Goal: Entertainment & Leisure: Consume media (video, audio)

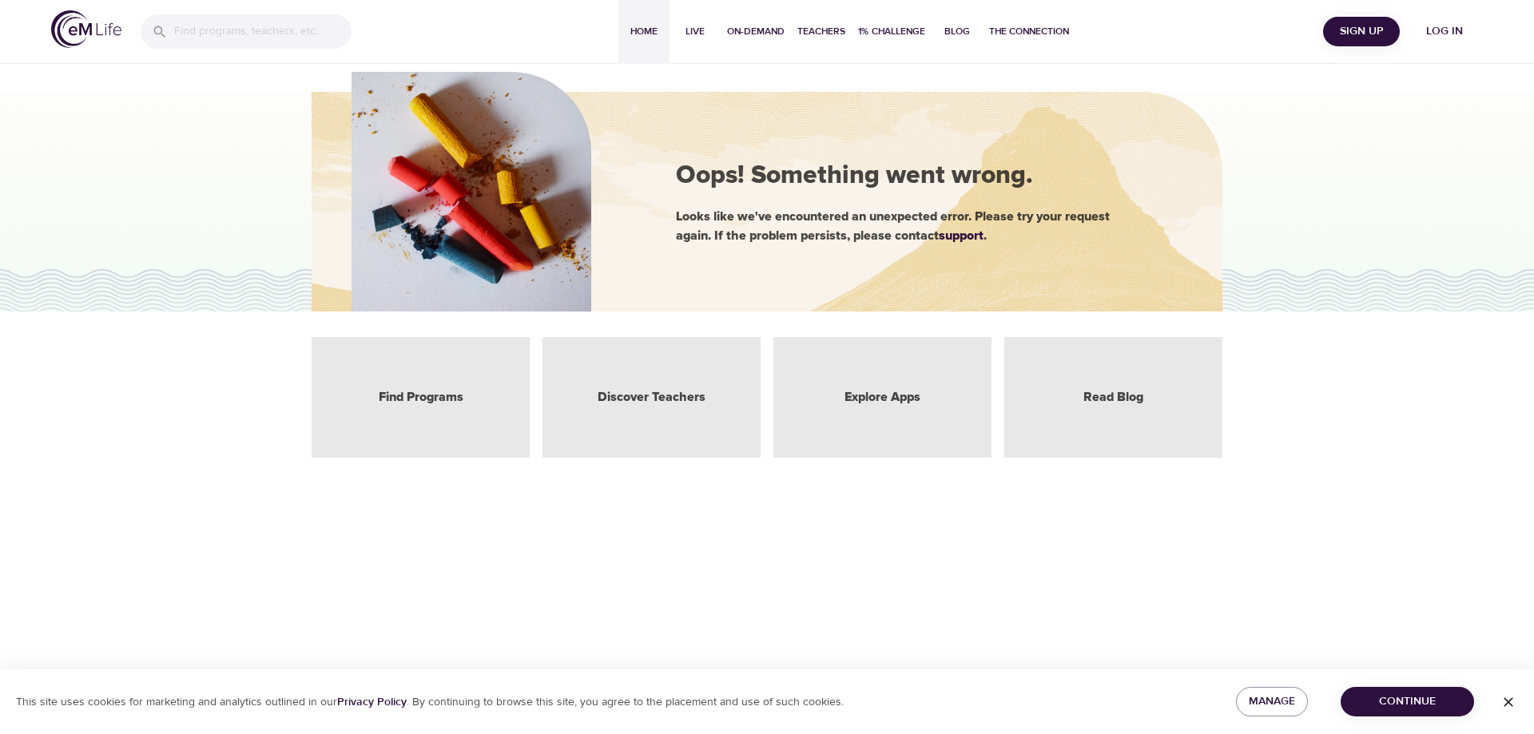
click at [642, 33] on span "Home" at bounding box center [644, 31] width 38 height 17
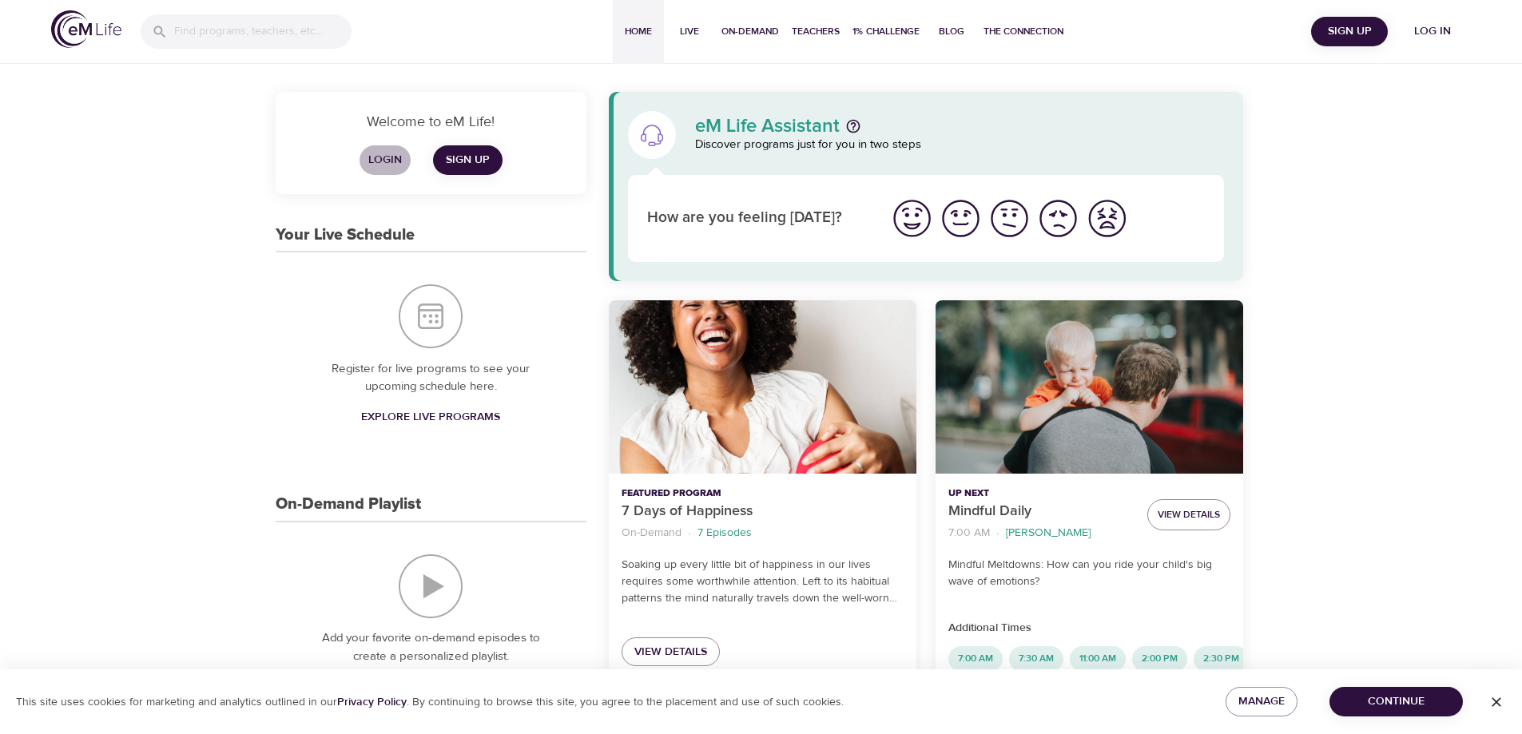
click at [377, 161] on span "Login" at bounding box center [385, 160] width 38 height 20
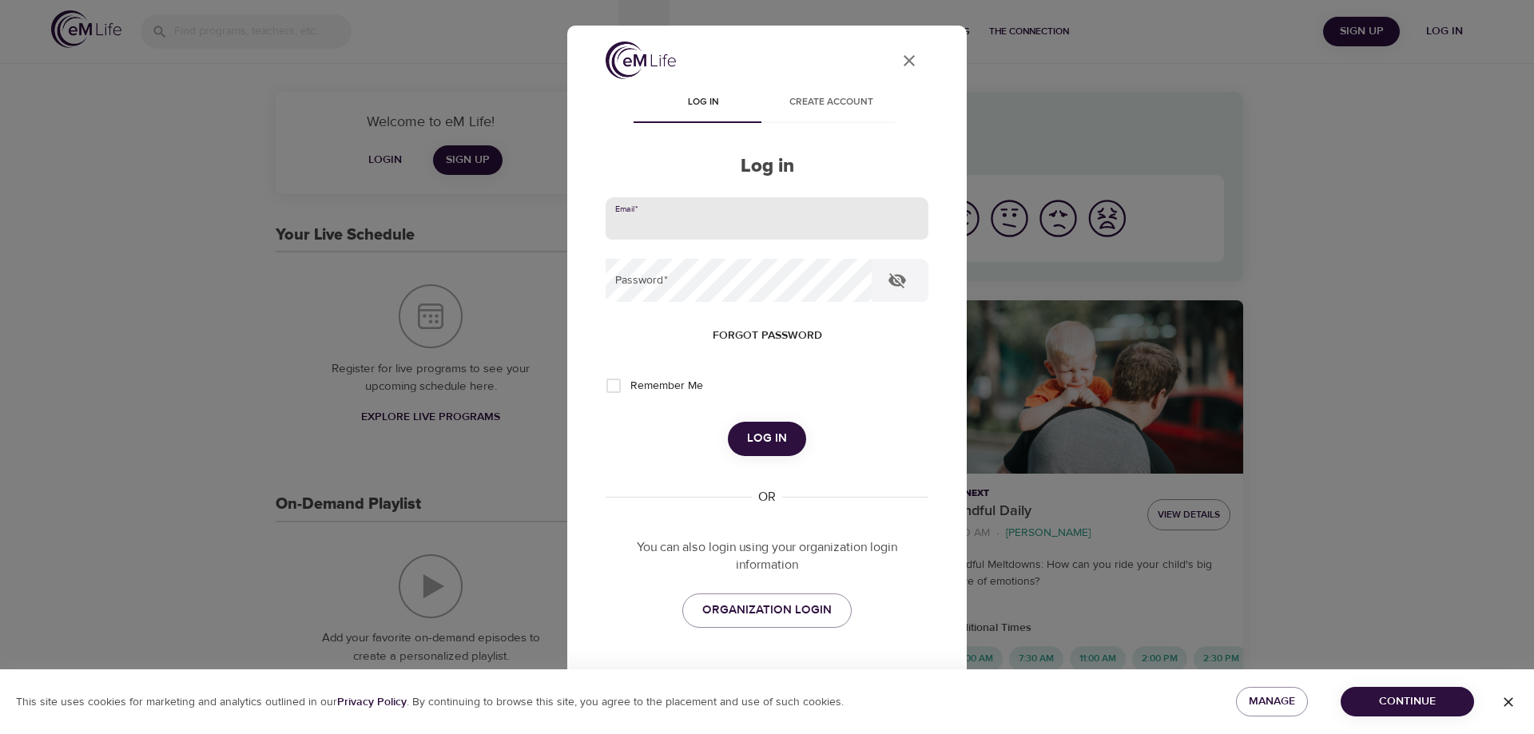
click at [649, 226] on input "email" at bounding box center [767, 218] width 323 height 43
type input "[EMAIL_ADDRESS][DOMAIN_NAME]"
click at [728, 422] on button "Log in" at bounding box center [767, 439] width 78 height 34
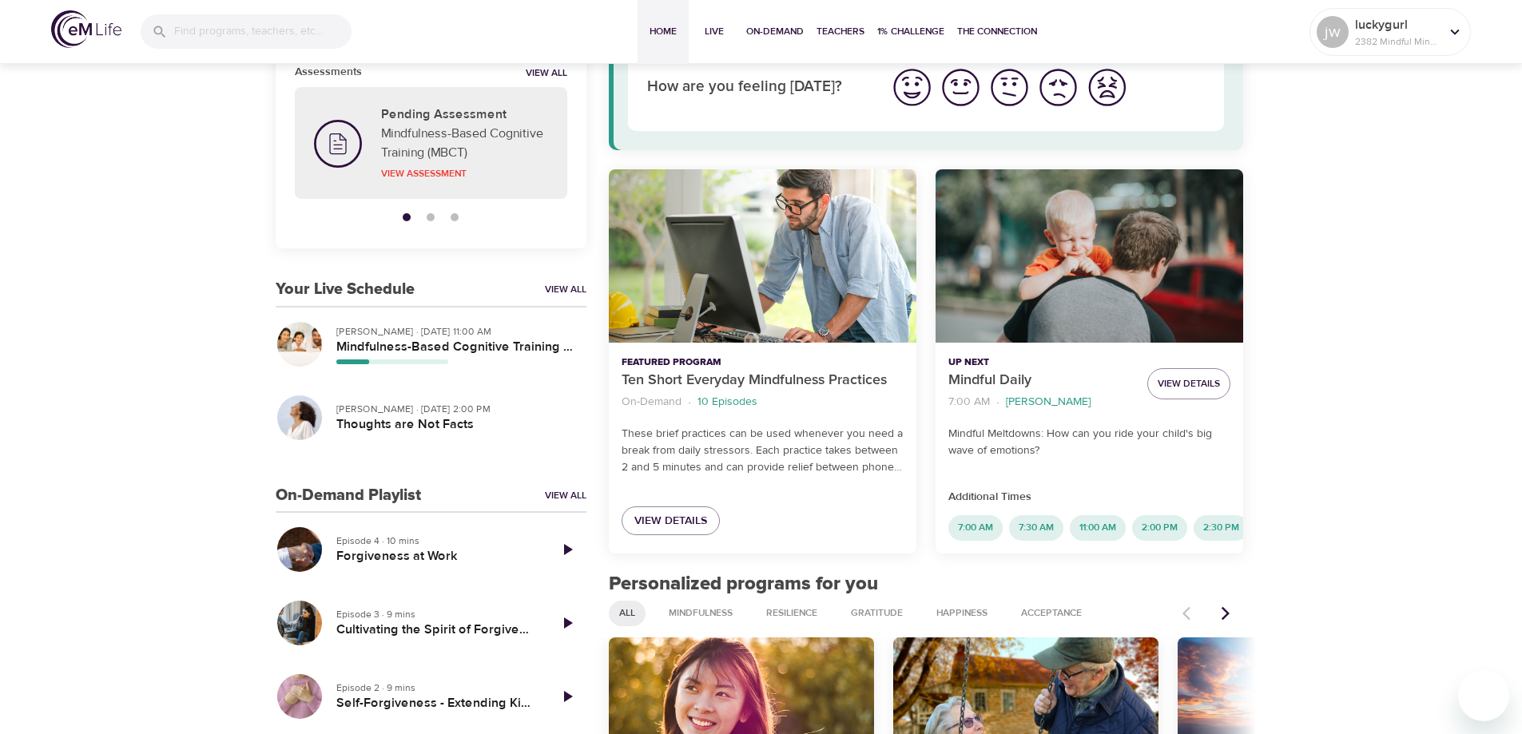
scroll to position [160, 0]
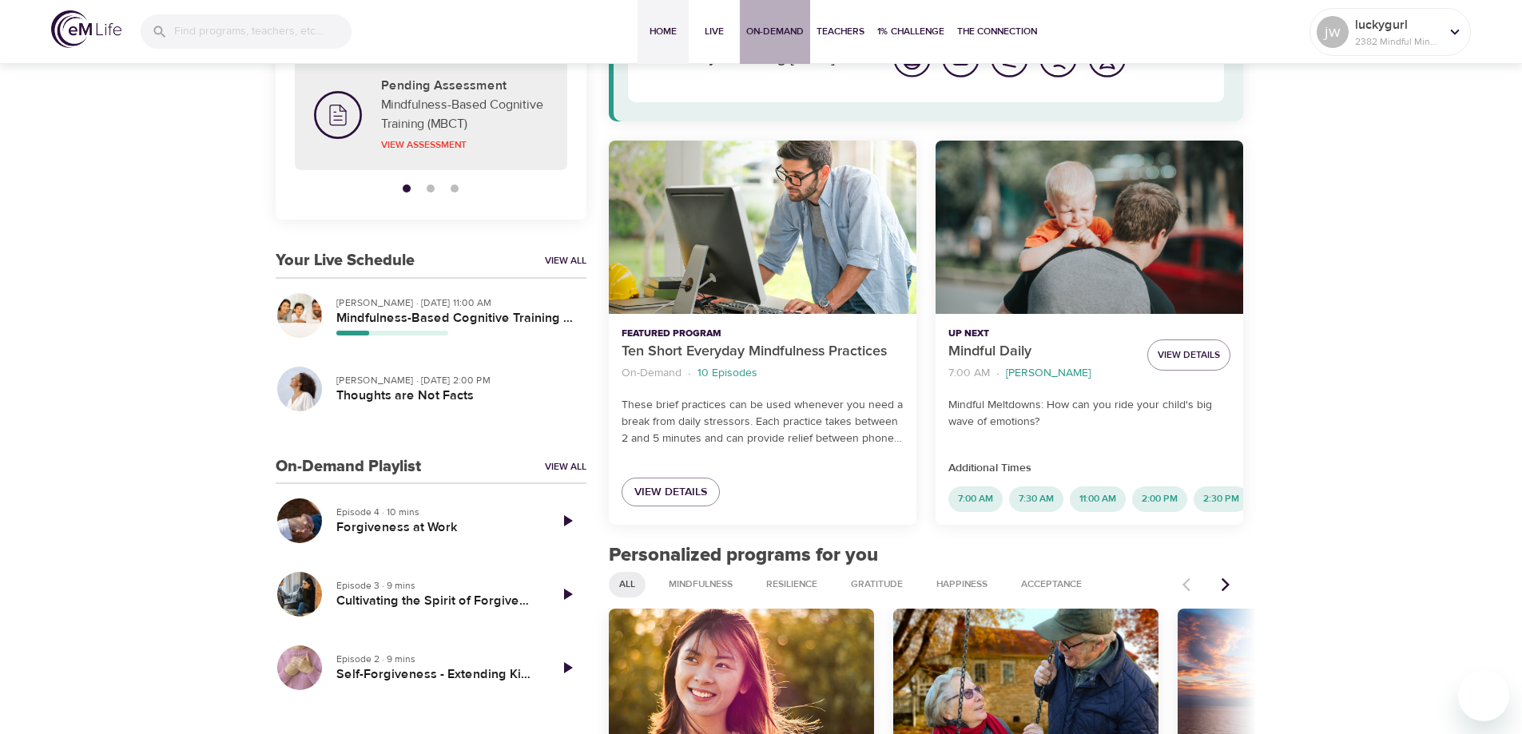
click at [762, 34] on span "On-Demand" at bounding box center [775, 31] width 58 height 17
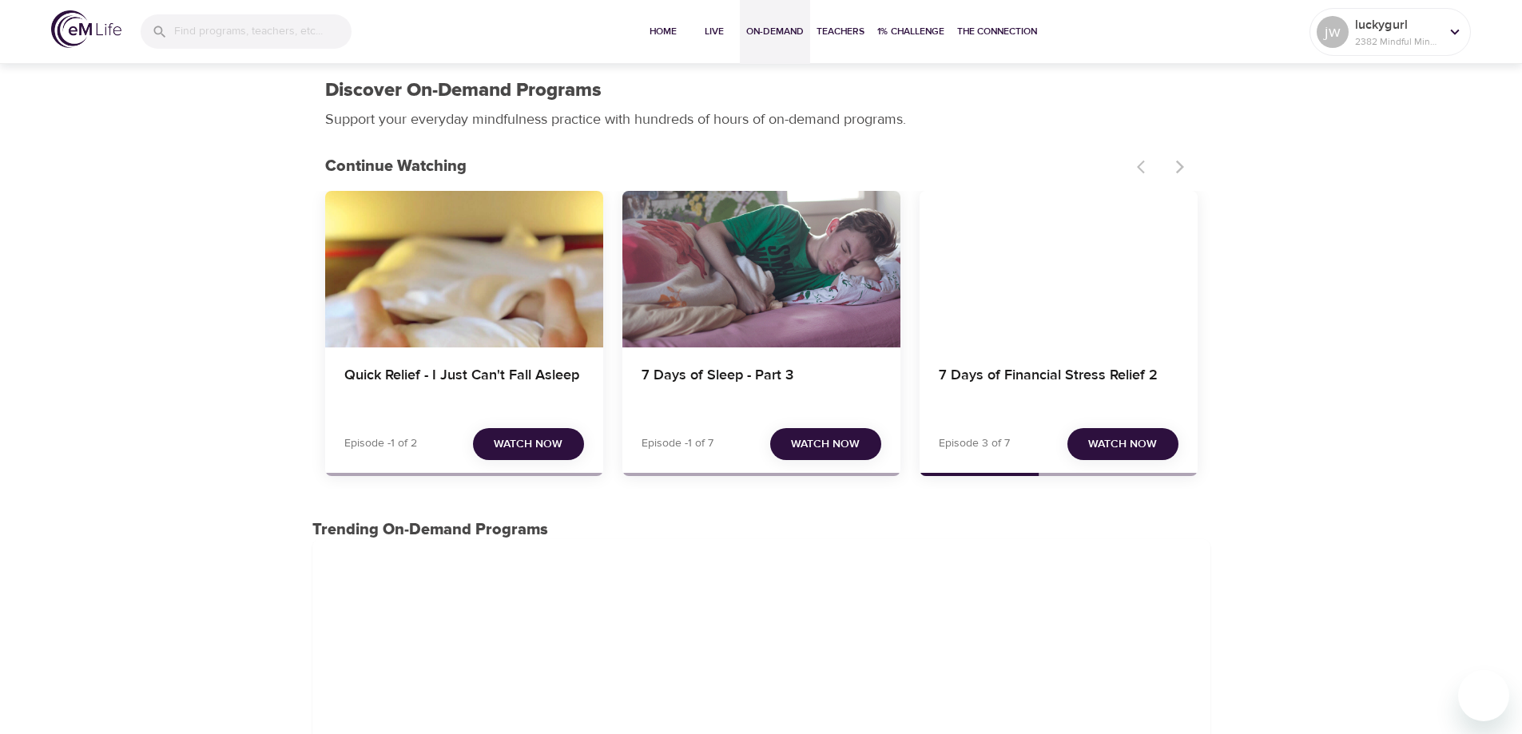
click at [826, 444] on span "Watch Now" at bounding box center [825, 445] width 69 height 20
